Goal: Task Accomplishment & Management: Use online tool/utility

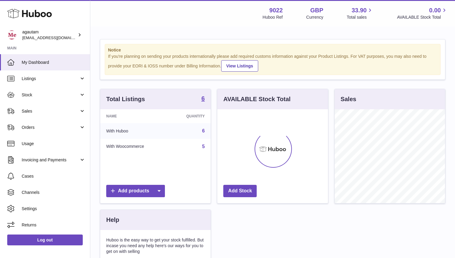
scroll to position [94, 110]
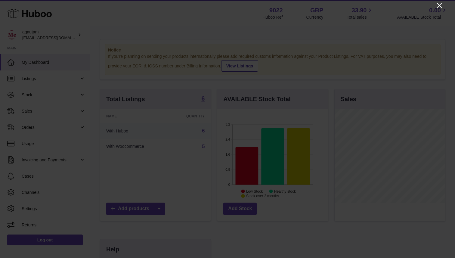
click at [440, 6] on icon "Close" at bounding box center [439, 5] width 5 height 5
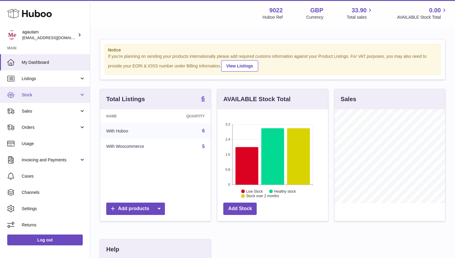
click at [82, 97] on link "Stock" at bounding box center [45, 95] width 90 height 16
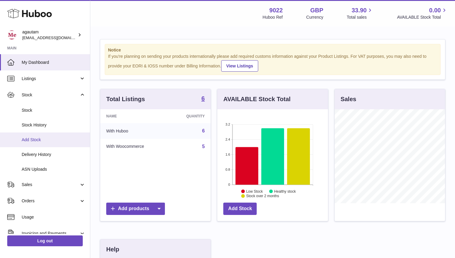
click at [32, 140] on span "Add Stock" at bounding box center [54, 140] width 64 height 6
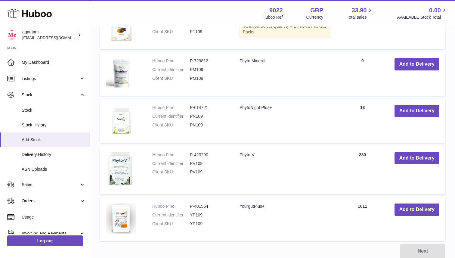
scroll to position [247, 0]
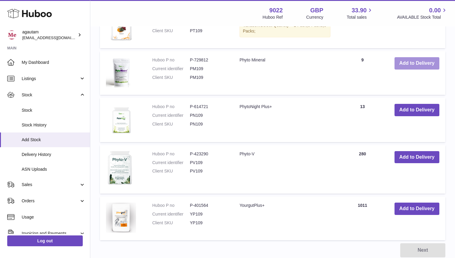
click at [412, 70] on button "Add to Delivery" at bounding box center [416, 63] width 45 height 12
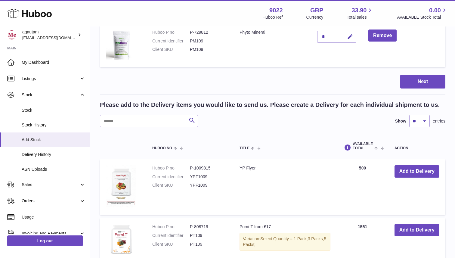
scroll to position [0, 0]
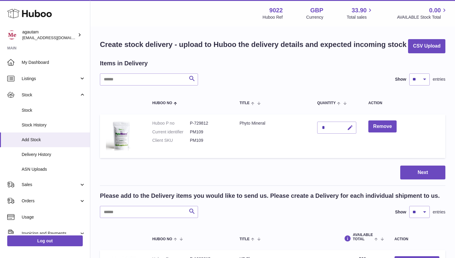
click at [350, 131] on icon "button" at bounding box center [350, 128] width 6 height 6
click at [328, 134] on input "*" at bounding box center [336, 128] width 39 height 12
type input "**"
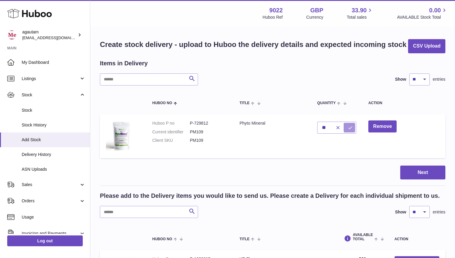
click at [352, 130] on icon "submit" at bounding box center [350, 127] width 5 height 5
click at [415, 180] on button "Next" at bounding box center [422, 173] width 45 height 14
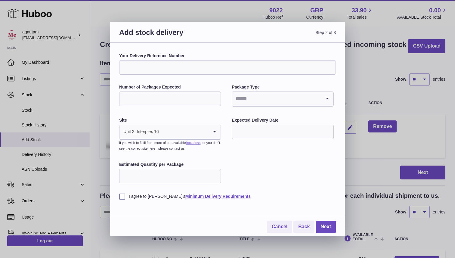
click at [157, 68] on input "Your Delivery Reference Number" at bounding box center [227, 67] width 217 height 14
type input "*******"
type input "*"
click at [291, 102] on input "Search for option" at bounding box center [276, 99] width 89 height 14
click at [256, 136] on li "Boxes" at bounding box center [282, 139] width 101 height 12
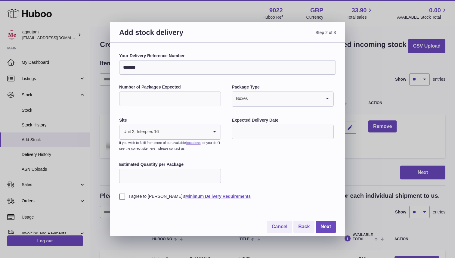
click at [139, 174] on input "Estimated Quantity per Package" at bounding box center [170, 176] width 102 height 14
type input "**"
click at [274, 173] on div "Your Delivery Reference Number ******* Number of Packages Expected * Package Ty…" at bounding box center [227, 126] width 217 height 146
click at [259, 135] on input "text" at bounding box center [283, 132] width 102 height 14
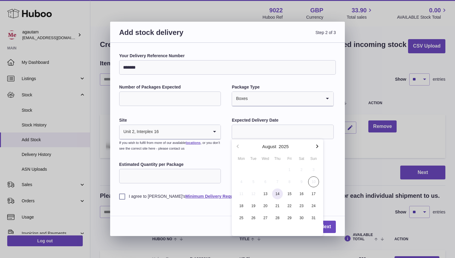
click at [275, 193] on span "14" at bounding box center [277, 193] width 11 height 11
type input "**********"
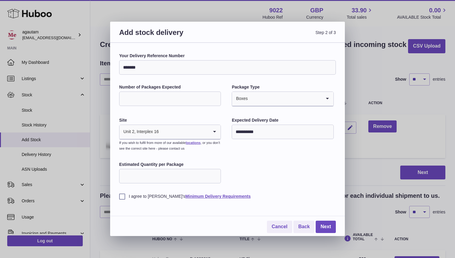
click at [122, 197] on label "I agree to [PERSON_NAME]'s Minimum Delivery Requirements" at bounding box center [227, 196] width 217 height 6
click at [328, 226] on link "Next" at bounding box center [326, 227] width 20 height 12
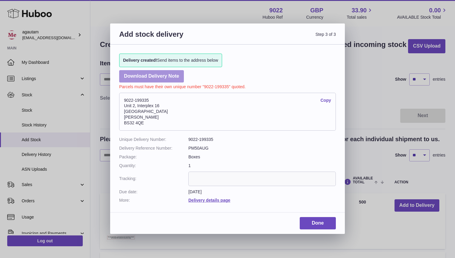
click at [153, 76] on link "Download Delivery Note" at bounding box center [151, 76] width 65 height 12
drag, startPoint x: 125, startPoint y: 122, endPoint x: 143, endPoint y: 122, distance: 17.8
click at [143, 122] on address "9022-199335 Copy [STREET_ADDRESS][PERSON_NAME]" at bounding box center [227, 112] width 217 height 38
copy address "BS32 4QE"
drag, startPoint x: 125, startPoint y: 100, endPoint x: 150, endPoint y: 99, distance: 25.3
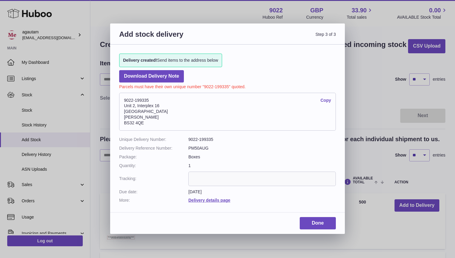
click at [150, 99] on address "9022-199335 Copy [STREET_ADDRESS][PERSON_NAME]" at bounding box center [227, 112] width 217 height 38
copy address "9022-199335"
drag, startPoint x: 125, startPoint y: 106, endPoint x: 170, endPoint y: 107, distance: 45.7
click at [170, 107] on address "9022-199335 Copy [STREET_ADDRESS][PERSON_NAME]" at bounding box center [227, 112] width 217 height 38
copy address "Unit 2, Interplex 16"
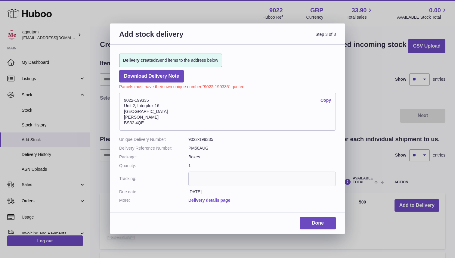
copy address "Unit 2, Interplex 16"
drag, startPoint x: 125, startPoint y: 100, endPoint x: 152, endPoint y: 99, distance: 26.5
click at [152, 99] on address "9022-199335 Copy [STREET_ADDRESS][PERSON_NAME]" at bounding box center [227, 112] width 217 height 38
copy address "9022-199335"
click at [129, 113] on address "9022-199335 Copy [STREET_ADDRESS][PERSON_NAME]" at bounding box center [227, 112] width 217 height 38
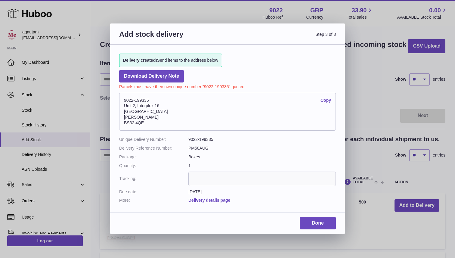
click at [129, 113] on address "9022-199335 Copy [STREET_ADDRESS][PERSON_NAME]" at bounding box center [227, 112] width 217 height 38
copy address "[GEOGRAPHIC_DATA]"
click at [129, 116] on address "9022-199335 Copy [STREET_ADDRESS][PERSON_NAME]" at bounding box center [227, 112] width 217 height 38
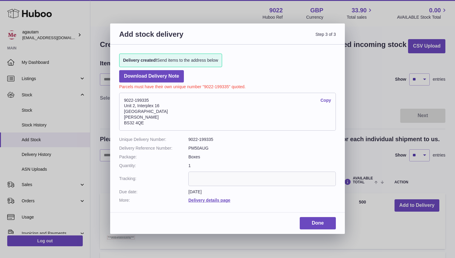
click at [129, 116] on address "9022-199335 Copy [STREET_ADDRESS][PERSON_NAME]" at bounding box center [227, 112] width 217 height 38
copy address "[PERSON_NAME]"
click at [136, 123] on address "9022-199335 Copy [STREET_ADDRESS][PERSON_NAME]" at bounding box center [227, 112] width 217 height 38
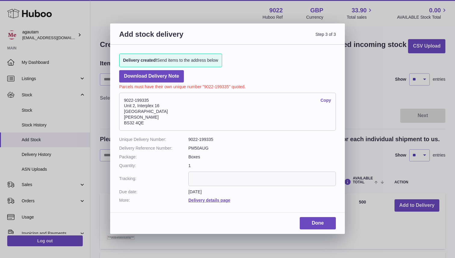
copy div "BS32 4QE"
click at [129, 117] on address "9022-199335 Copy [STREET_ADDRESS][PERSON_NAME]" at bounding box center [227, 112] width 217 height 38
copy address "[PERSON_NAME]"
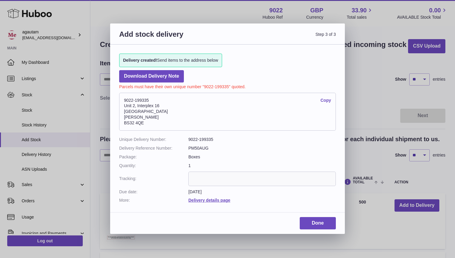
click at [141, 123] on address "9022-199335 Copy [STREET_ADDRESS][PERSON_NAME]" at bounding box center [227, 112] width 217 height 38
copy div "BS32 4QE"
click at [151, 121] on address "9022-199335 Copy [STREET_ADDRESS][PERSON_NAME]" at bounding box center [227, 112] width 217 height 38
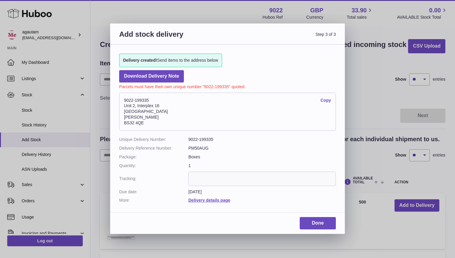
drag, startPoint x: 124, startPoint y: 121, endPoint x: 147, endPoint y: 121, distance: 23.2
click at [147, 121] on address "9022-199335 Copy [STREET_ADDRESS][PERSON_NAME]" at bounding box center [227, 112] width 217 height 38
drag, startPoint x: 125, startPoint y: 100, endPoint x: 152, endPoint y: 101, distance: 26.8
click at [152, 101] on address "9022-199335 Copy [STREET_ADDRESS][PERSON_NAME]" at bounding box center [227, 112] width 217 height 38
